Goal: Navigation & Orientation: Find specific page/section

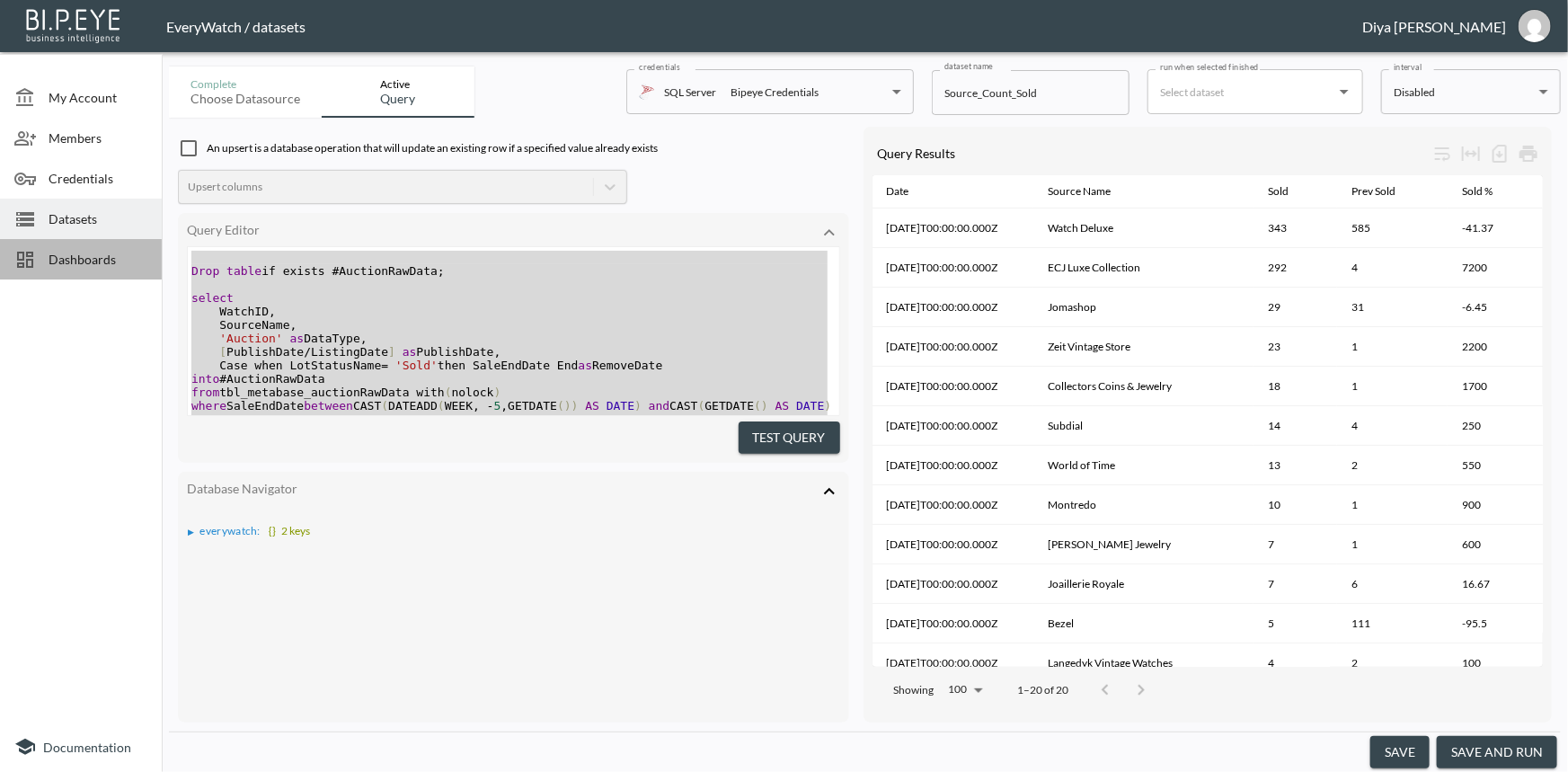
click at [107, 251] on span "Dashboards" at bounding box center [98, 259] width 99 height 19
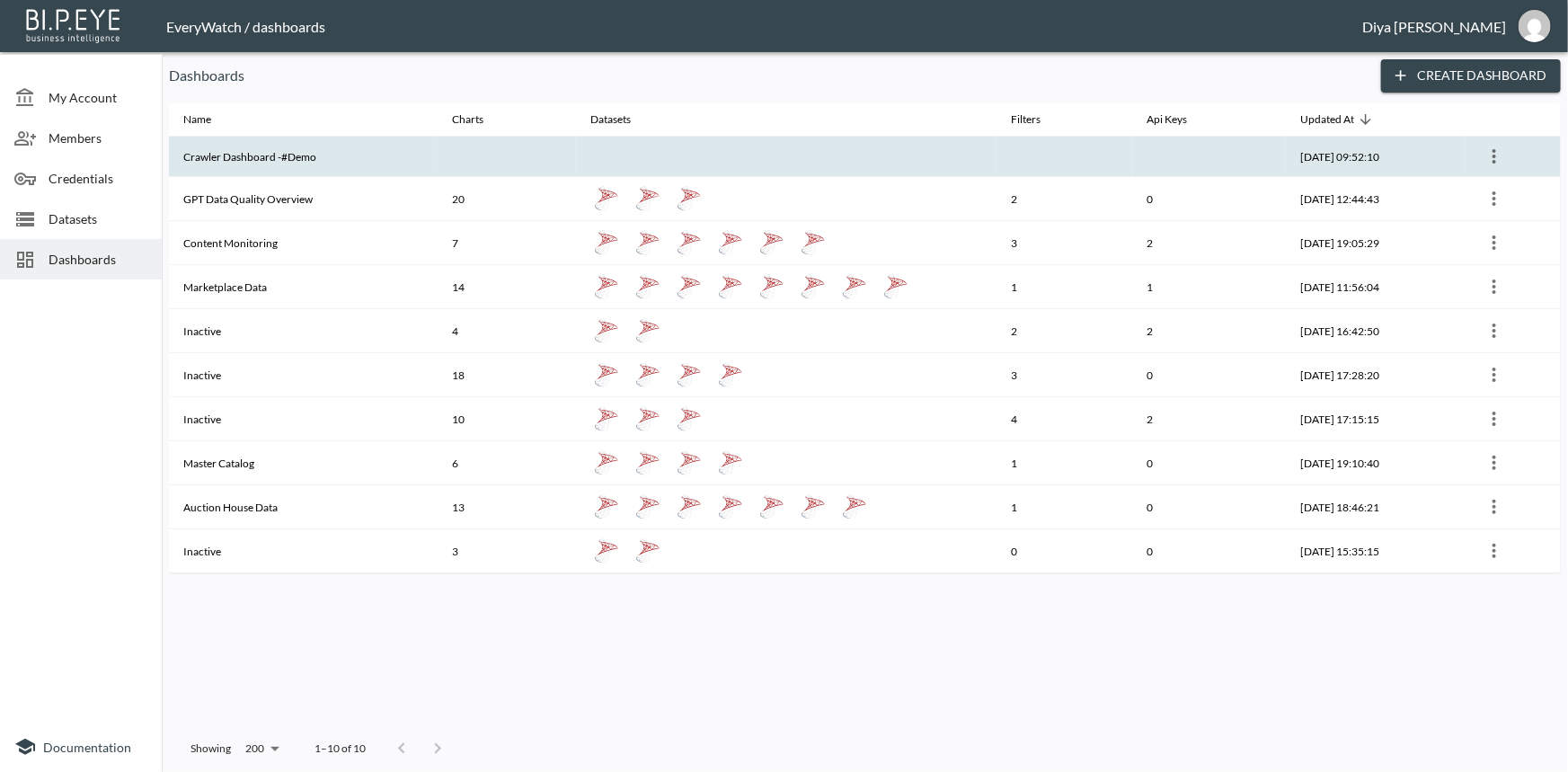
click at [278, 160] on th "Crawler Dashboard -#Demo" at bounding box center [303, 156] width 269 height 41
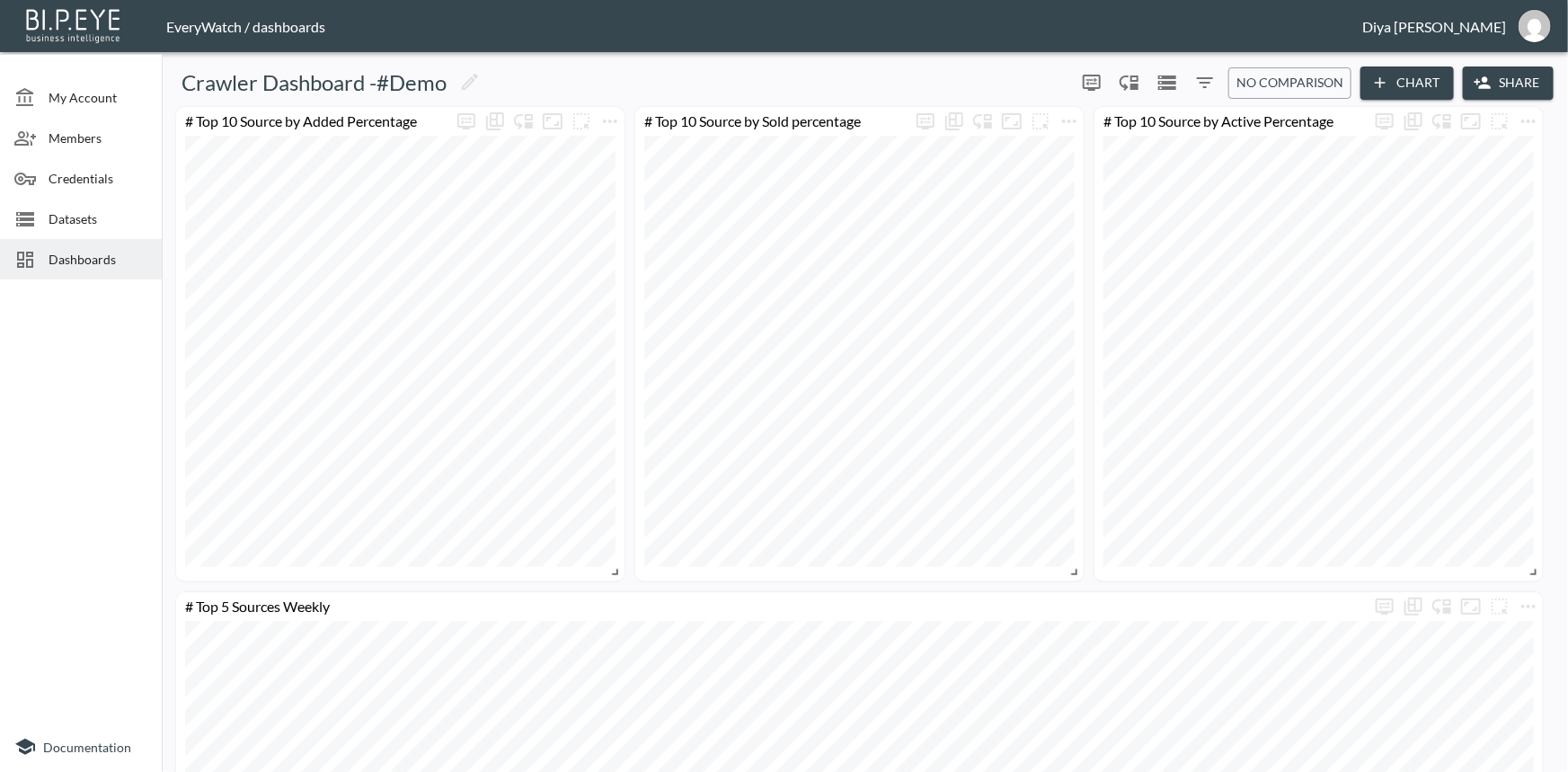
click at [105, 254] on span "Dashboards" at bounding box center [98, 259] width 99 height 19
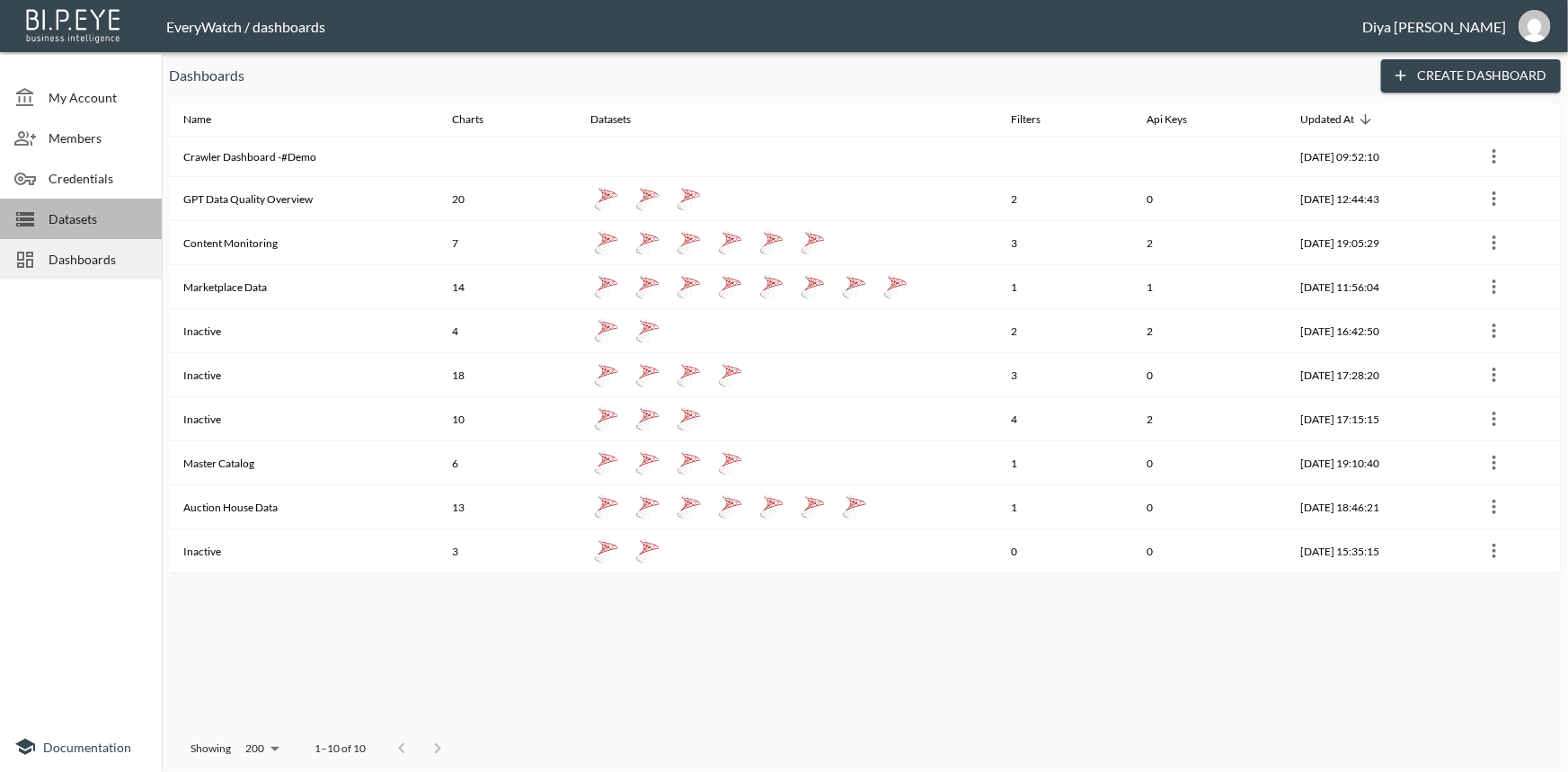
click at [58, 206] on div "Datasets" at bounding box center [80, 219] width 162 height 41
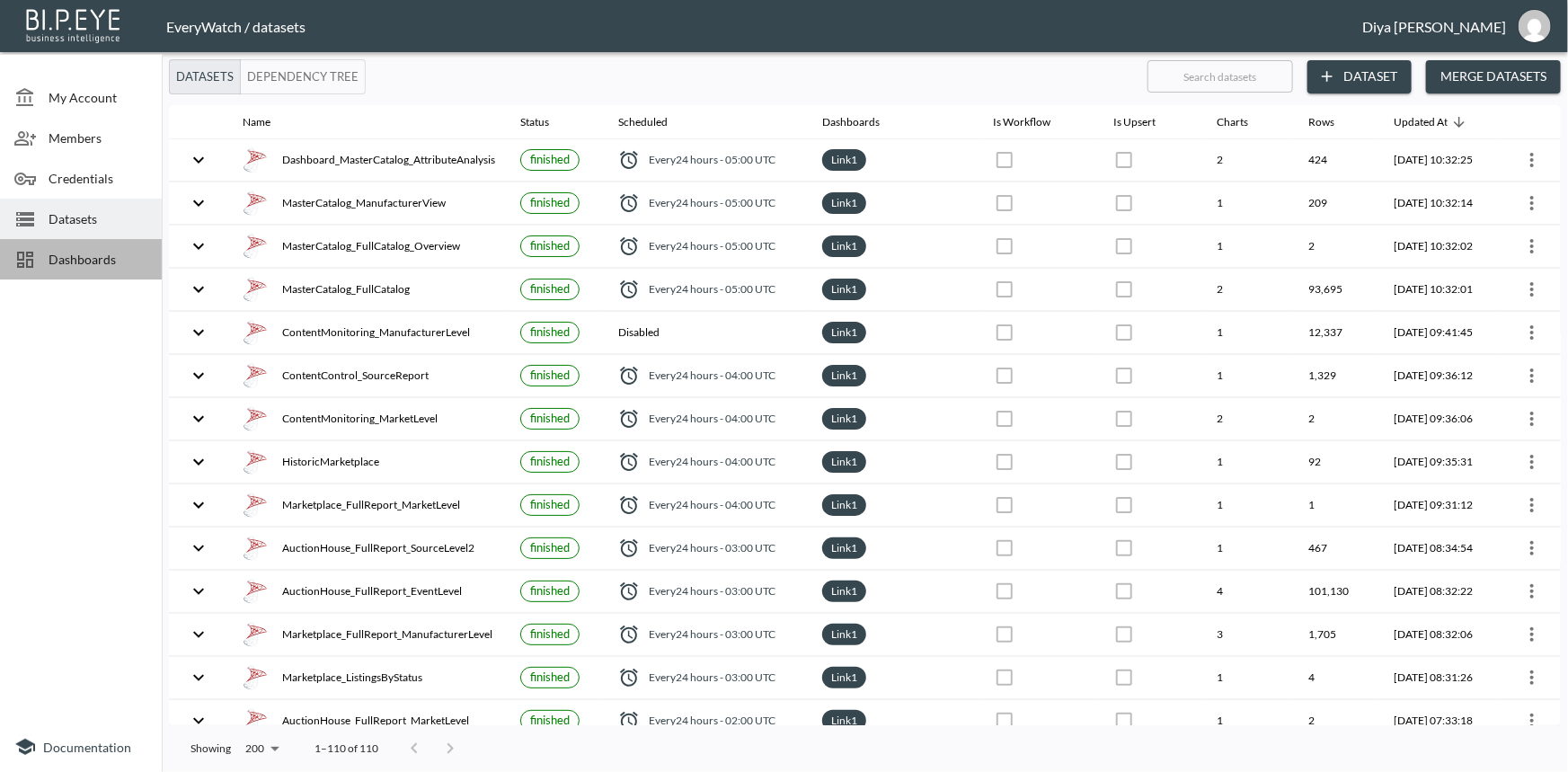
drag, startPoint x: 58, startPoint y: 256, endPoint x: 123, endPoint y: 219, distance: 74.8
click at [57, 256] on span "Dashboards" at bounding box center [98, 259] width 99 height 19
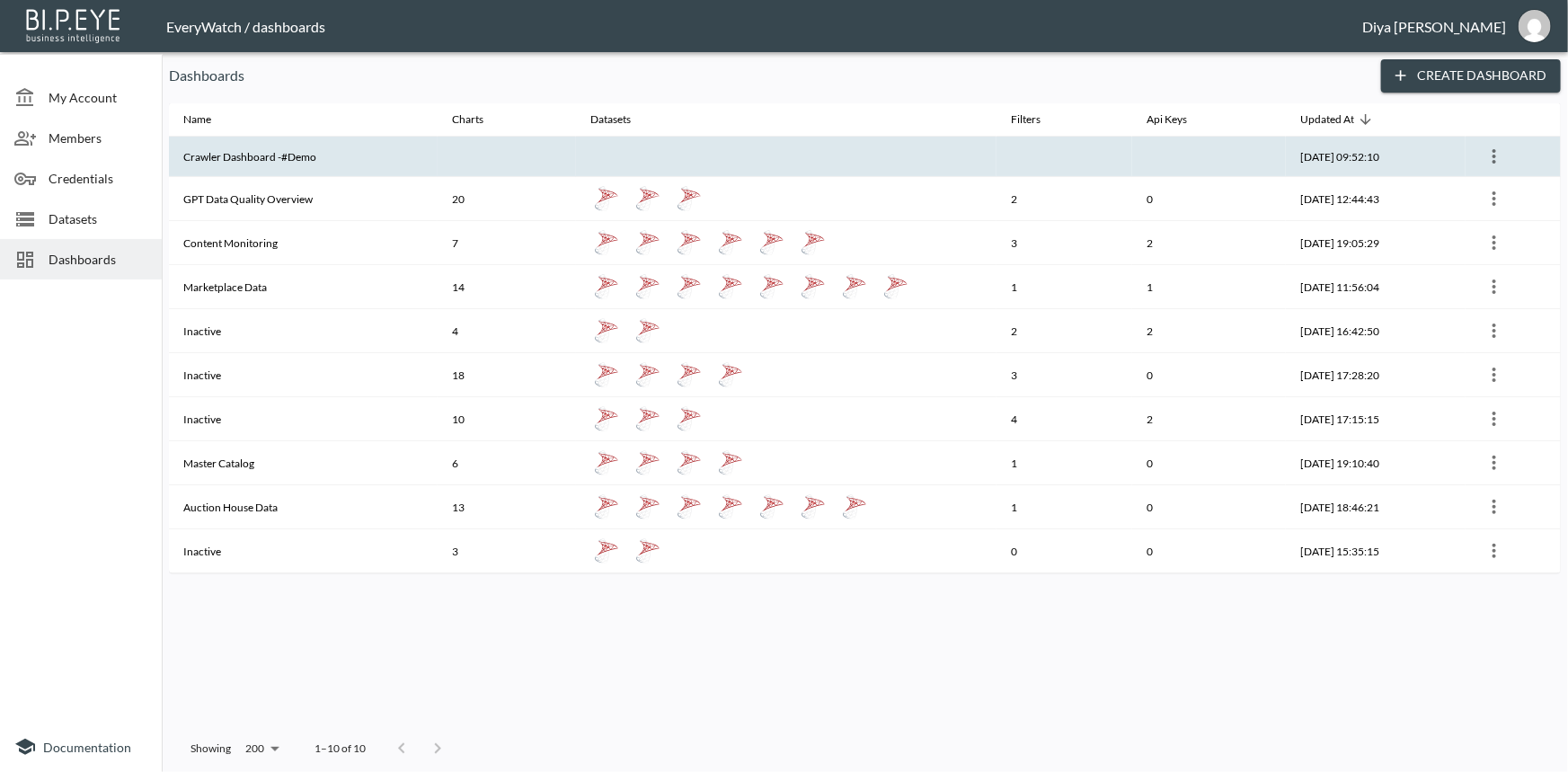
click at [320, 159] on th "Crawler Dashboard -#Demo" at bounding box center [303, 156] width 269 height 41
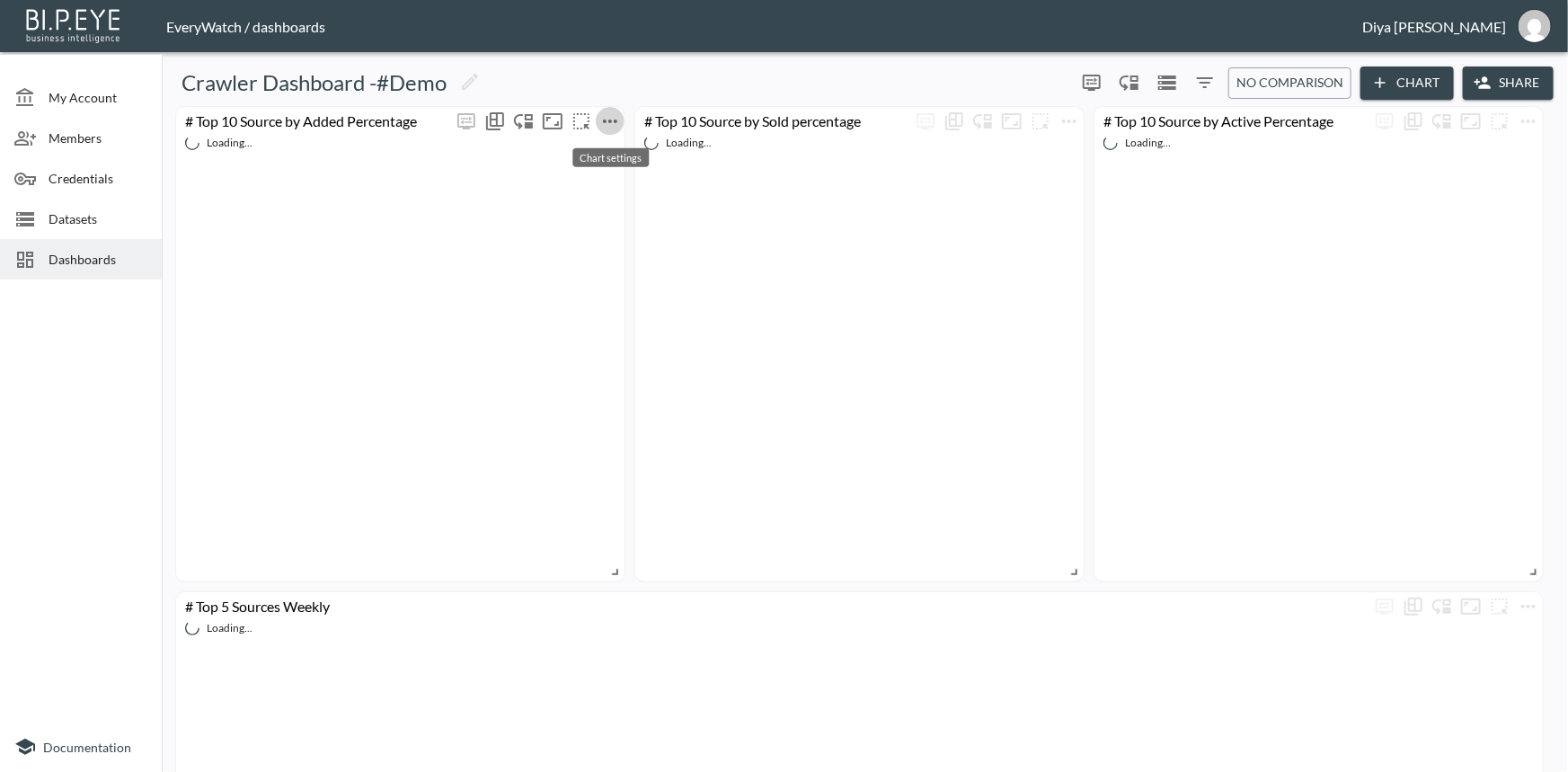
click at [612, 122] on icon "more" at bounding box center [610, 121] width 22 height 22
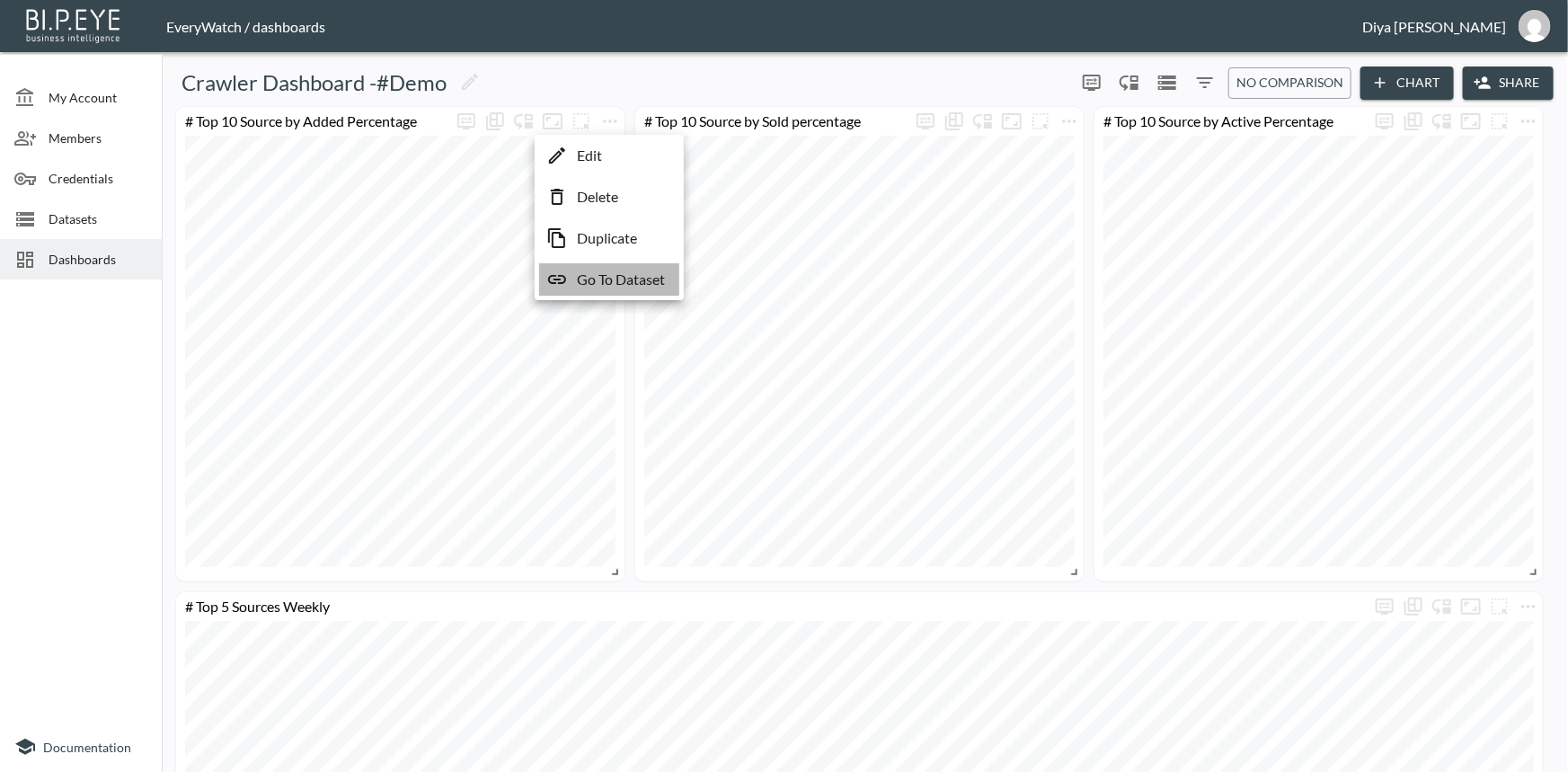
click at [603, 285] on p "Go To Dataset" at bounding box center [621, 280] width 88 height 22
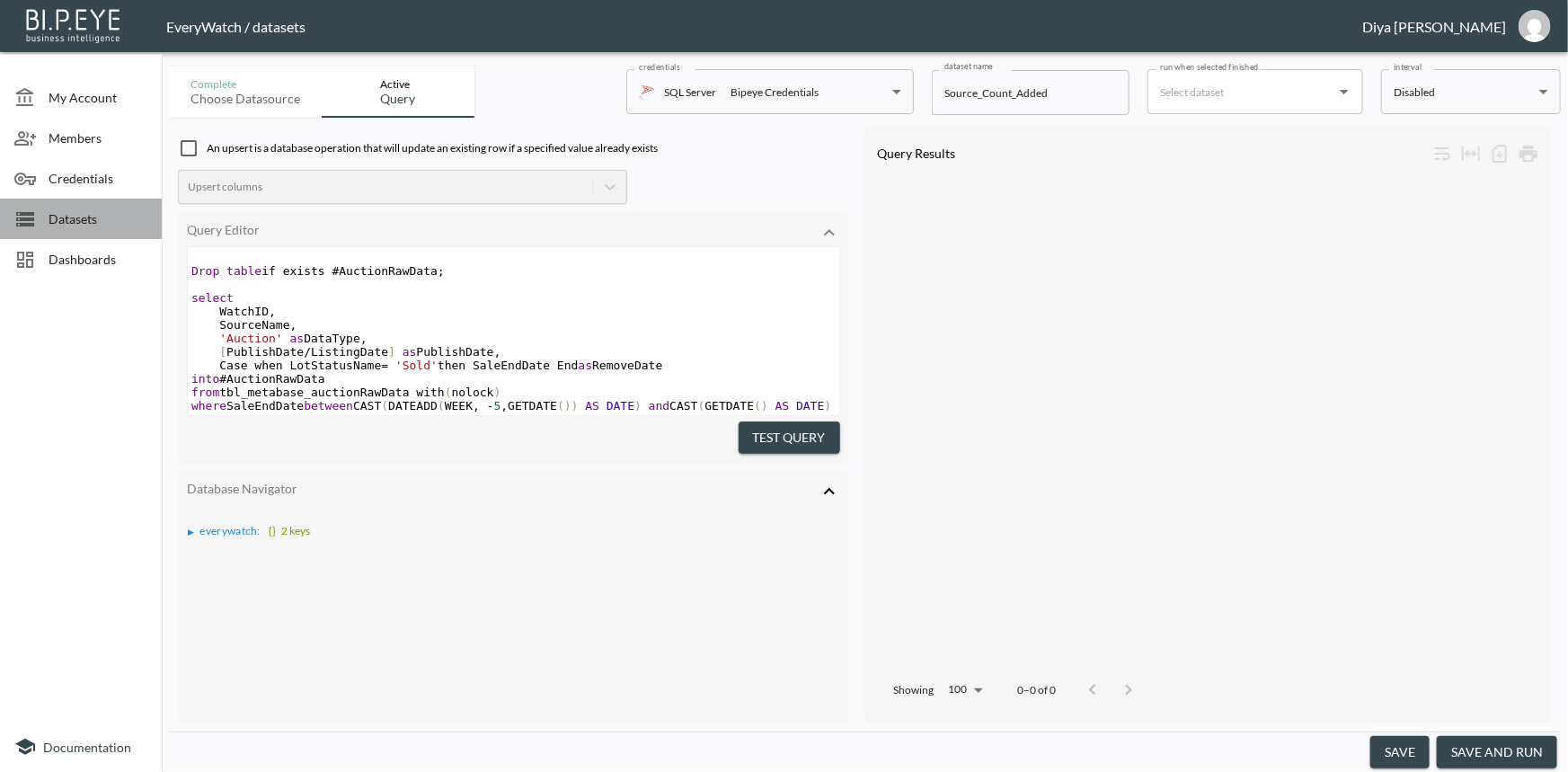
click at [97, 226] on span "Datasets" at bounding box center [98, 219] width 99 height 19
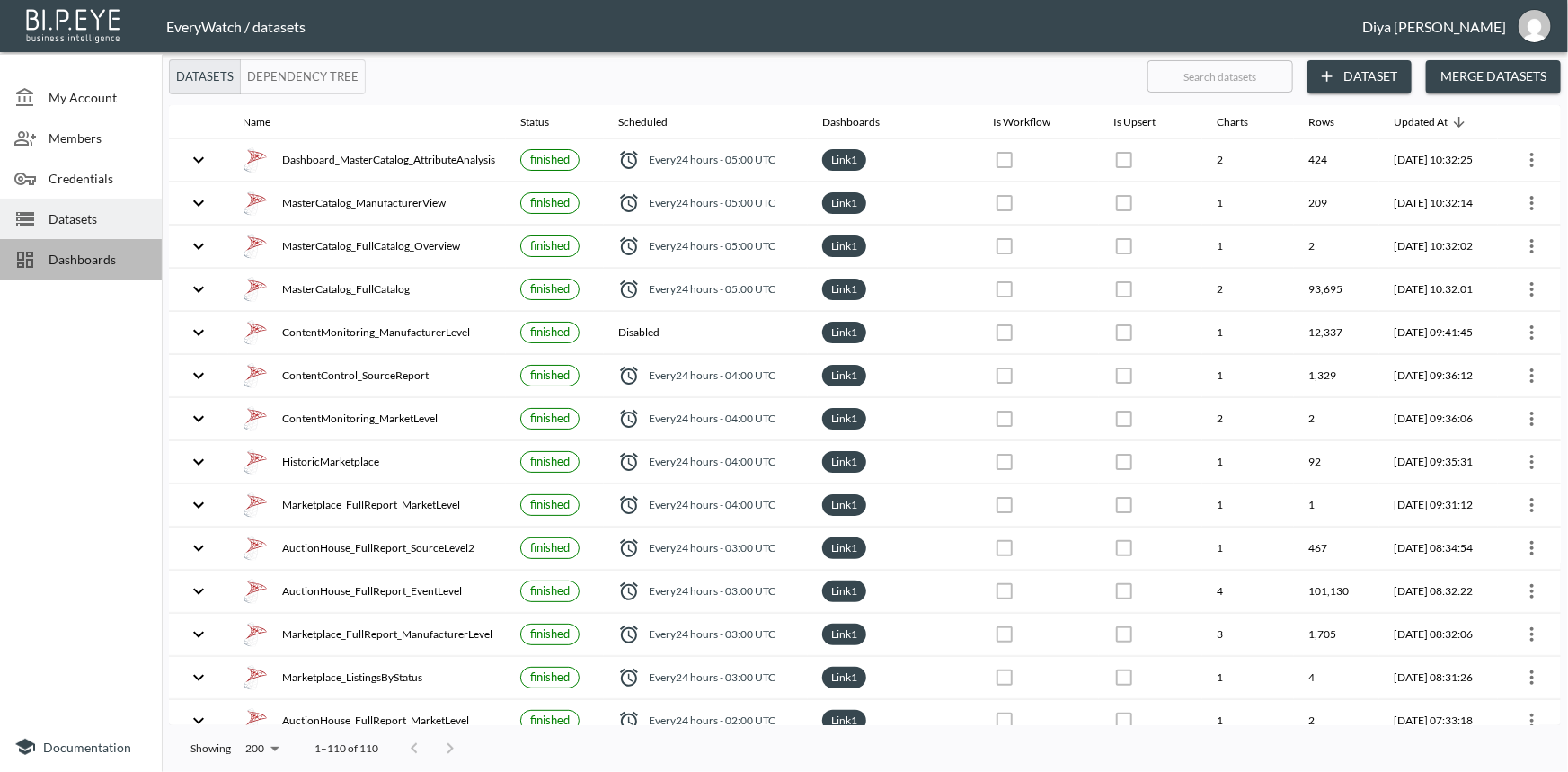
click at [98, 251] on span "Dashboards" at bounding box center [98, 259] width 99 height 19
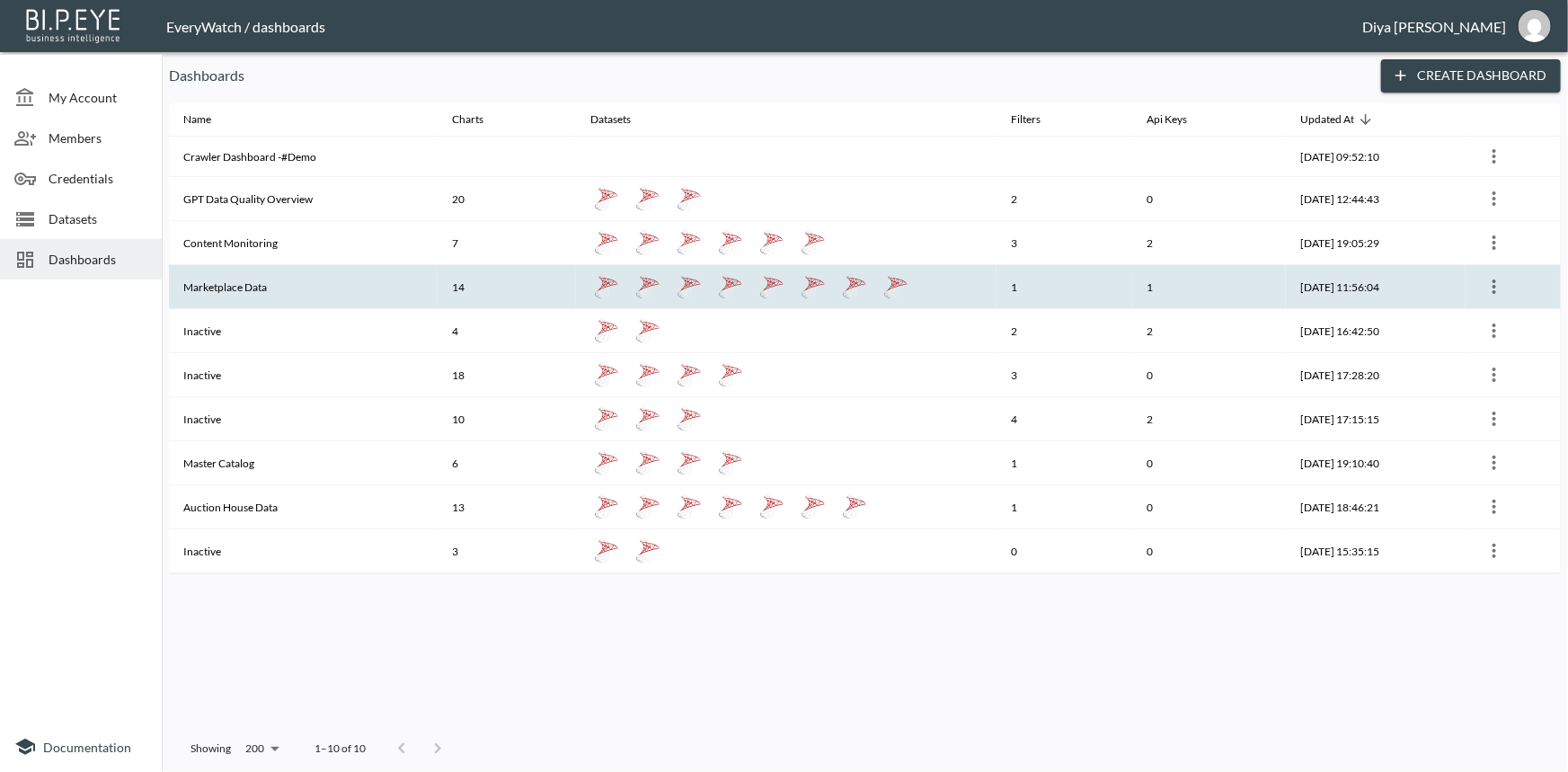
click at [239, 288] on th "Marketplace Data" at bounding box center [303, 287] width 269 height 44
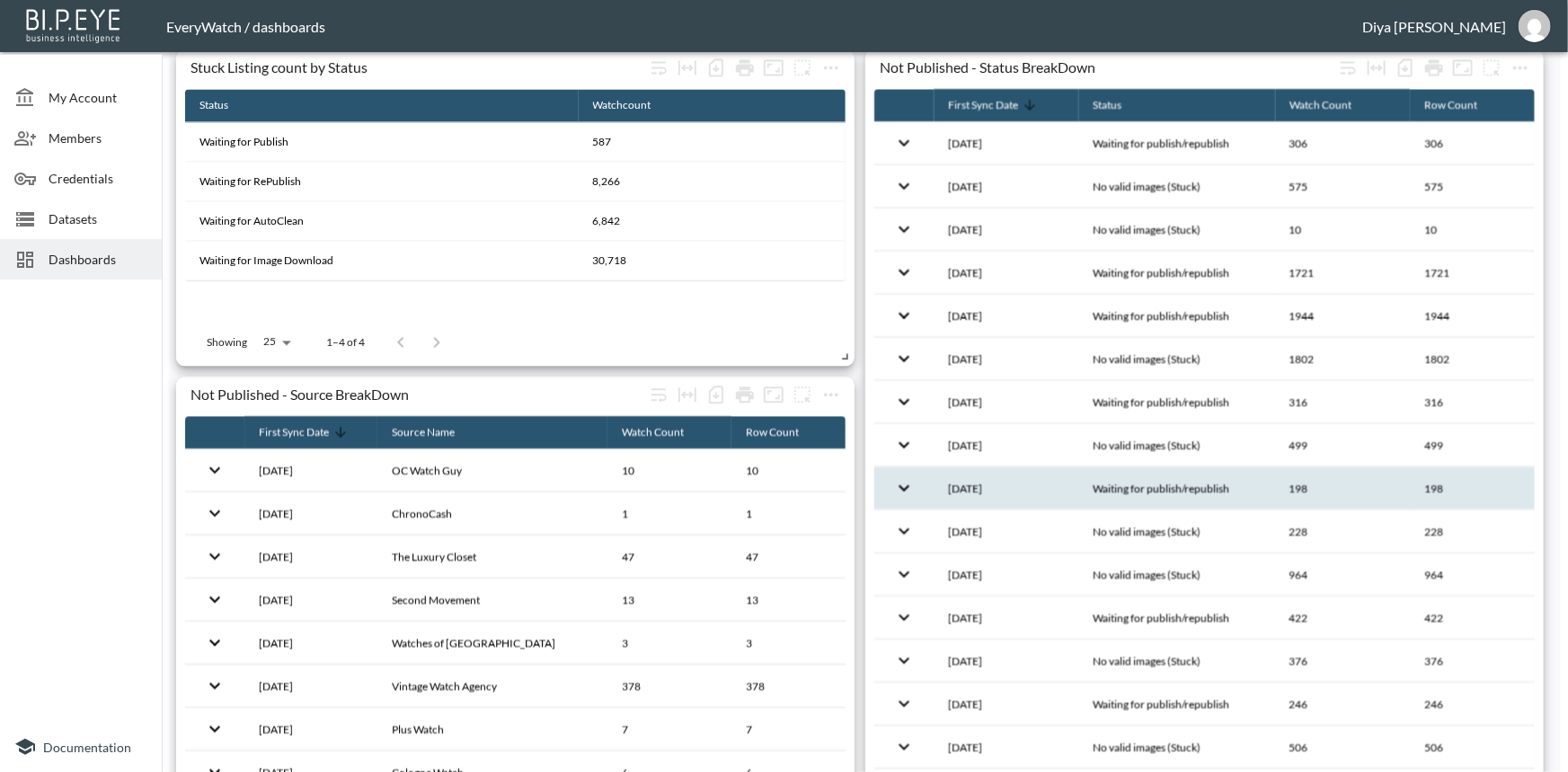
scroll to position [1827, 0]
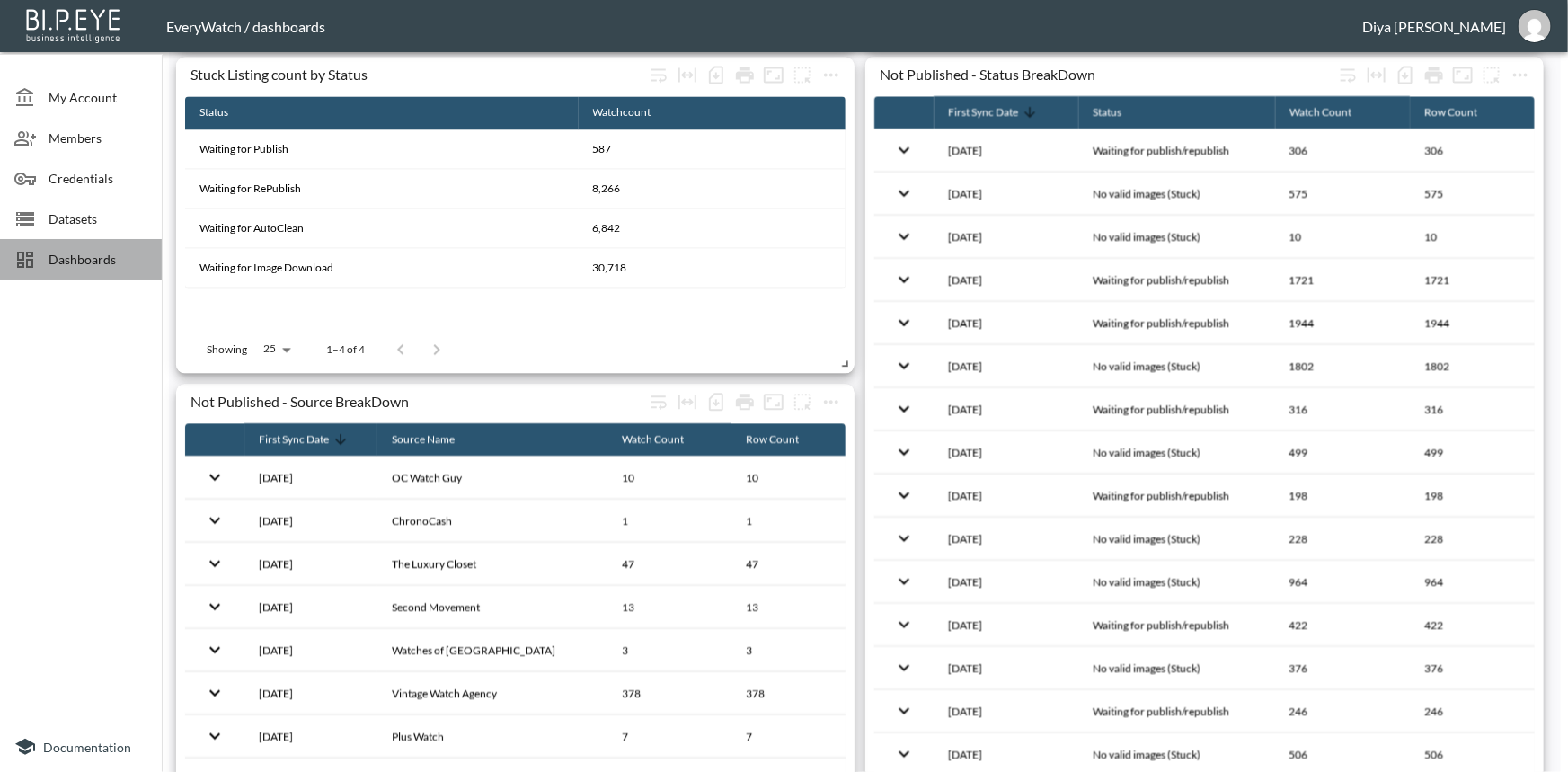
click at [45, 257] on div at bounding box center [32, 260] width 34 height 22
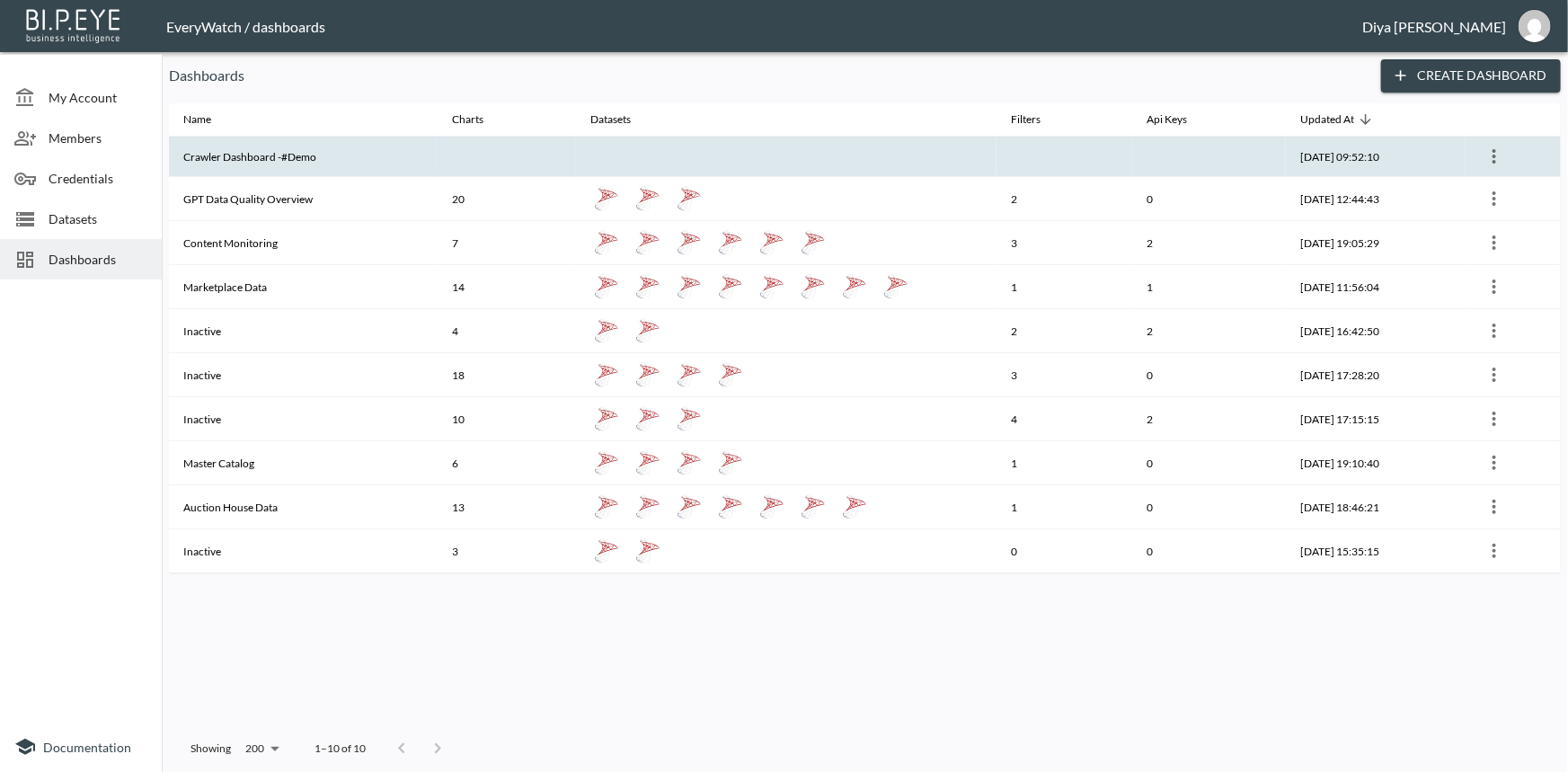
click at [244, 151] on th "Crawler Dashboard -#Demo" at bounding box center [303, 156] width 269 height 41
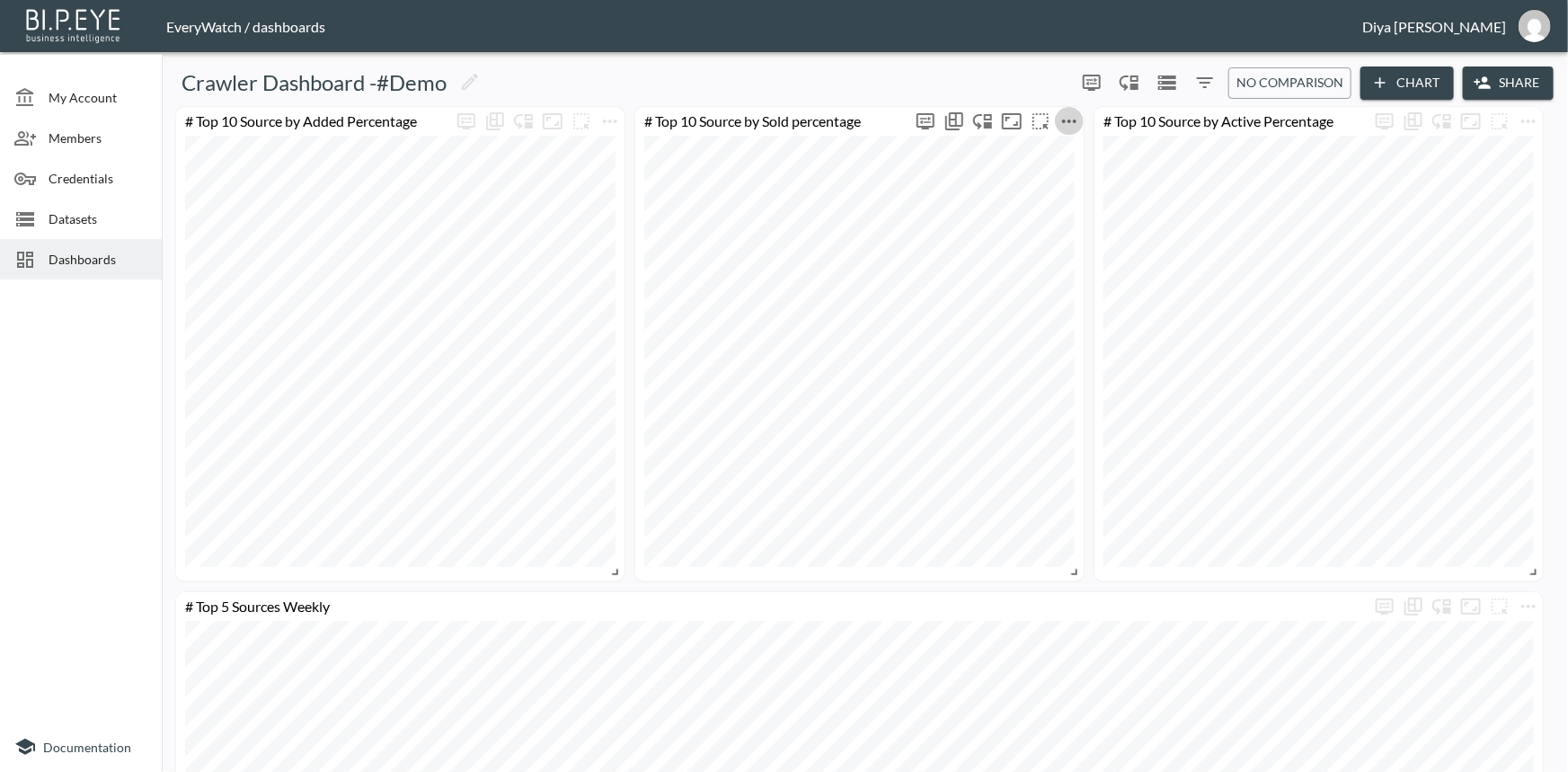
click at [1071, 119] on icon "more" at bounding box center [1070, 121] width 22 height 22
click at [1043, 145] on p "Edit" at bounding box center [1049, 155] width 25 height 22
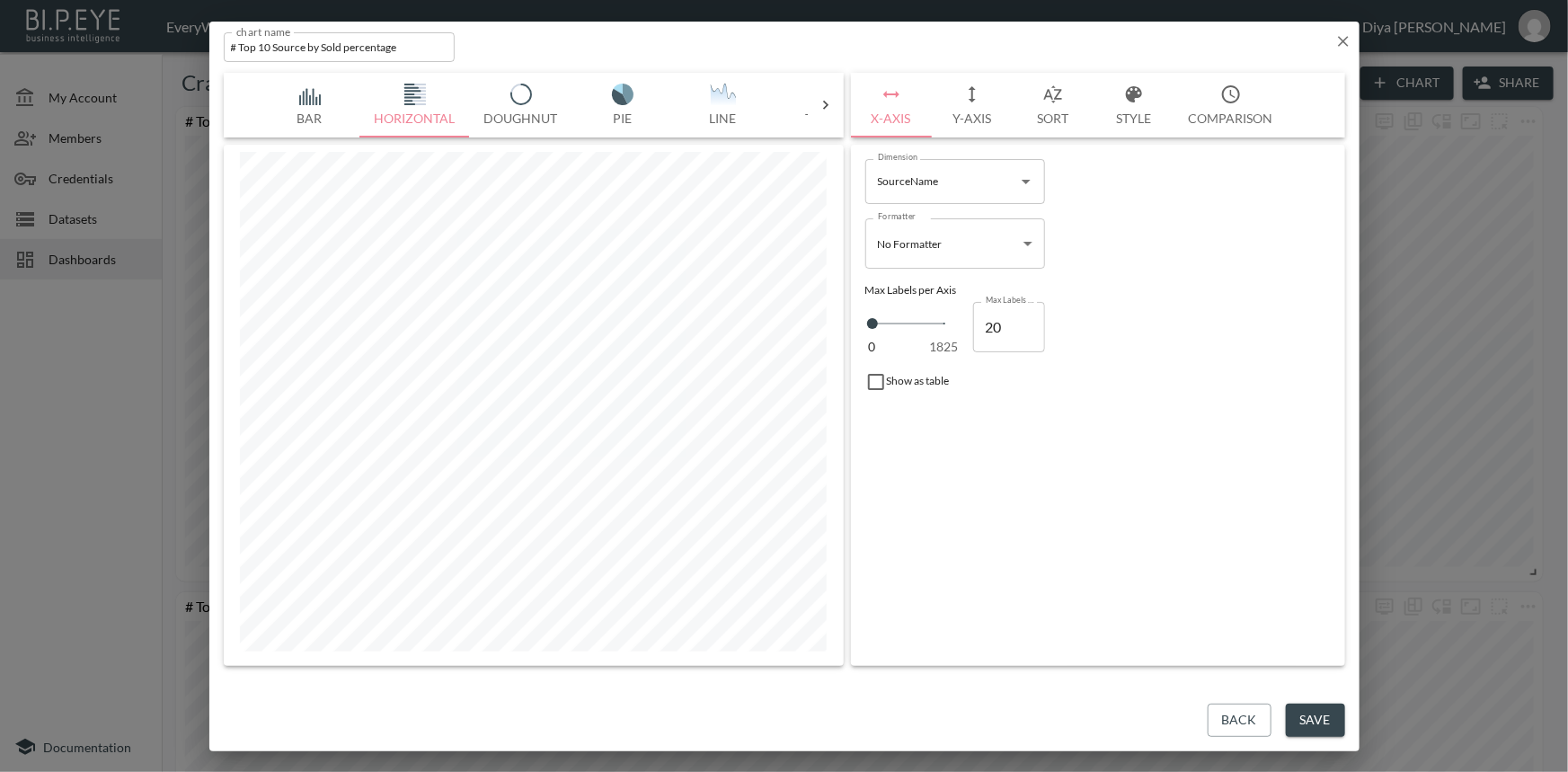
click at [1338, 46] on icon "button" at bounding box center [1343, 42] width 18 height 18
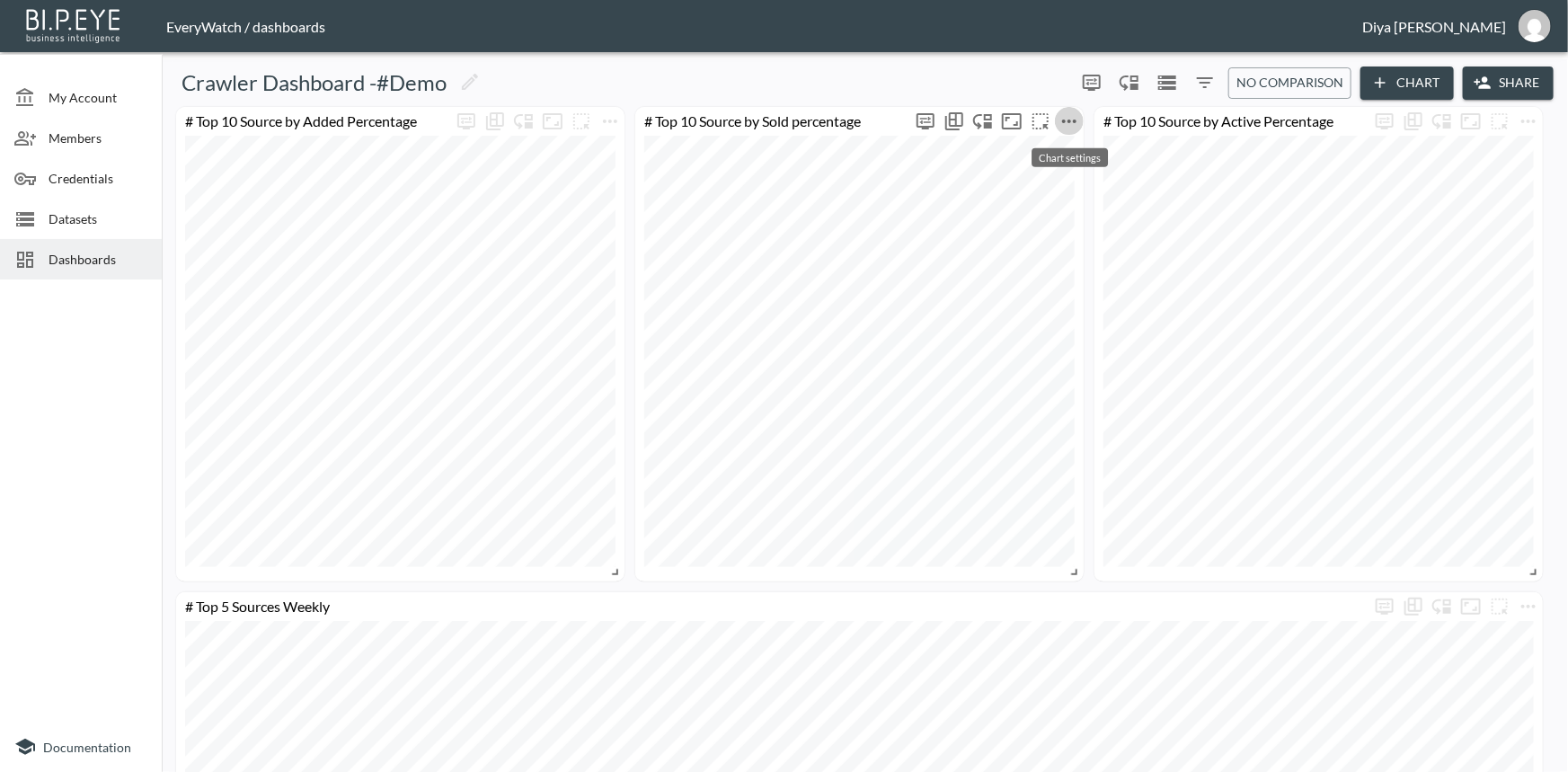
click at [1064, 114] on icon "more" at bounding box center [1070, 121] width 22 height 22
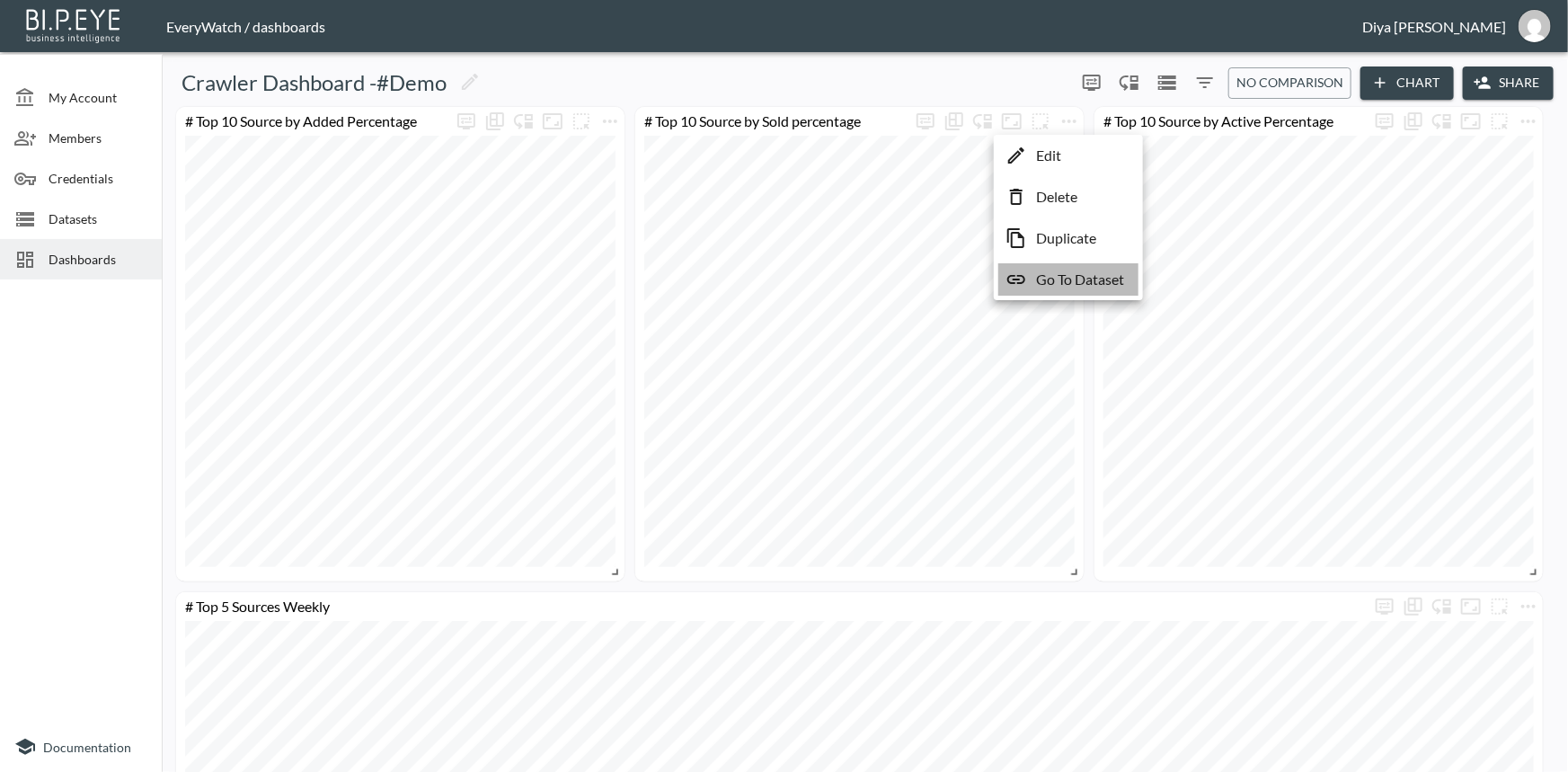
click at [1066, 288] on p "Go To Dataset" at bounding box center [1081, 280] width 88 height 22
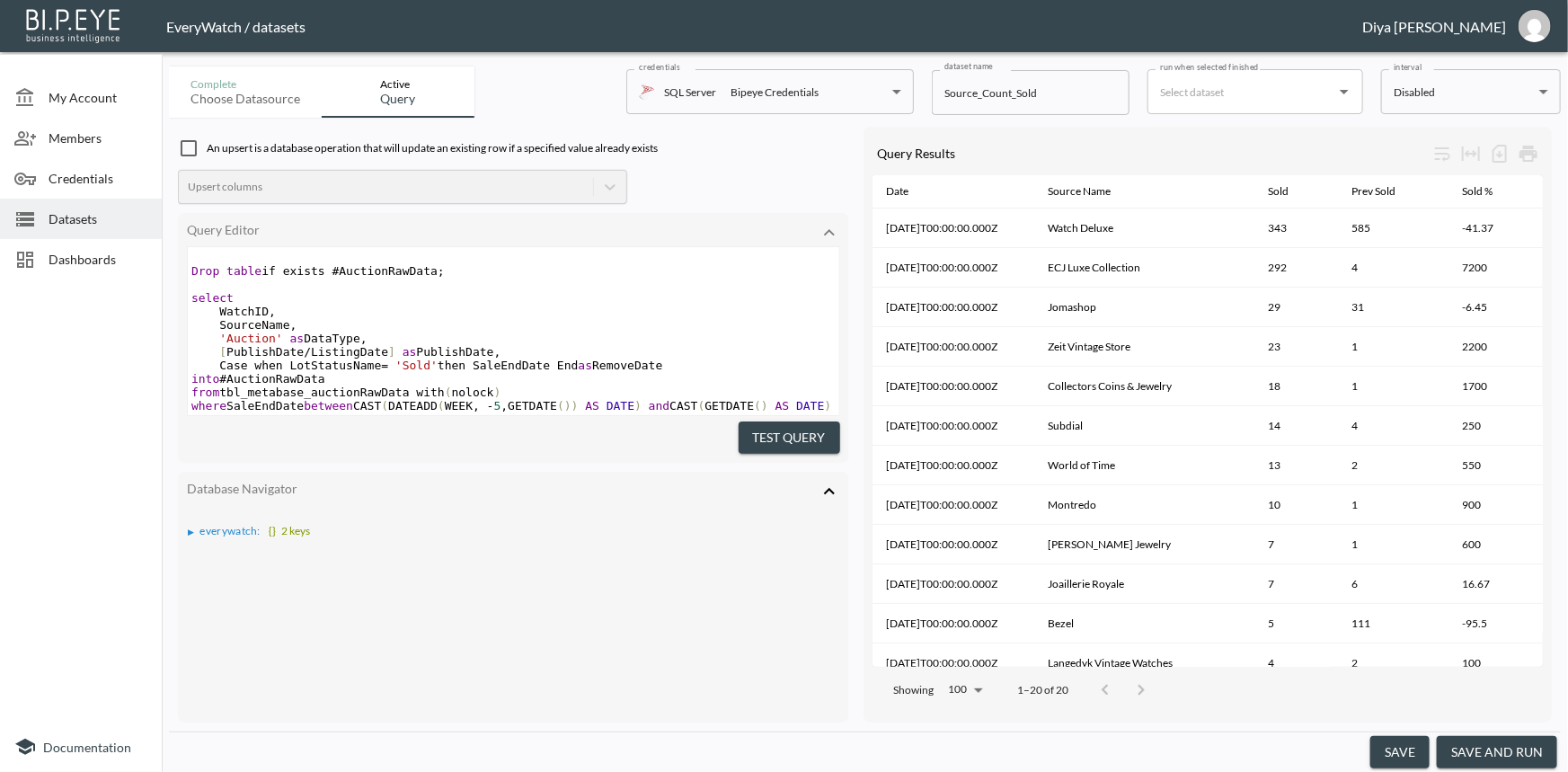
click at [673, 320] on pre "SourceName ," at bounding box center [514, 324] width 652 height 14
click at [92, 227] on span "Datasets" at bounding box center [98, 219] width 99 height 19
